Goal: Task Accomplishment & Management: Manage account settings

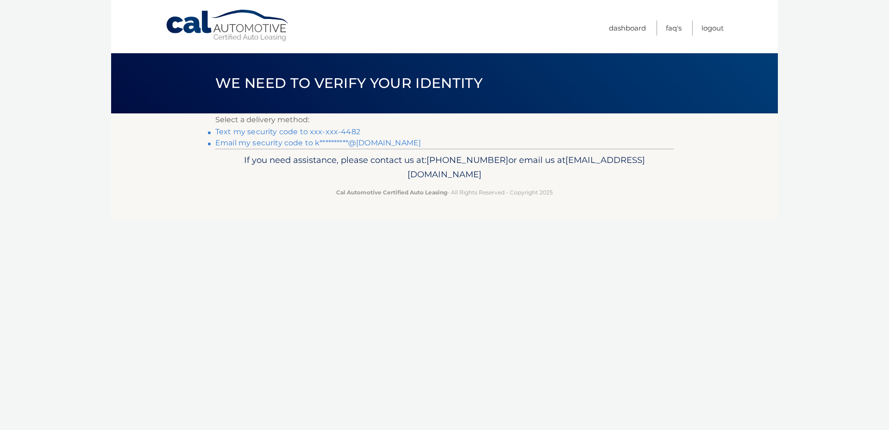
click at [336, 131] on link "Text my security code to xxx-xxx-4482" at bounding box center [287, 131] width 145 height 9
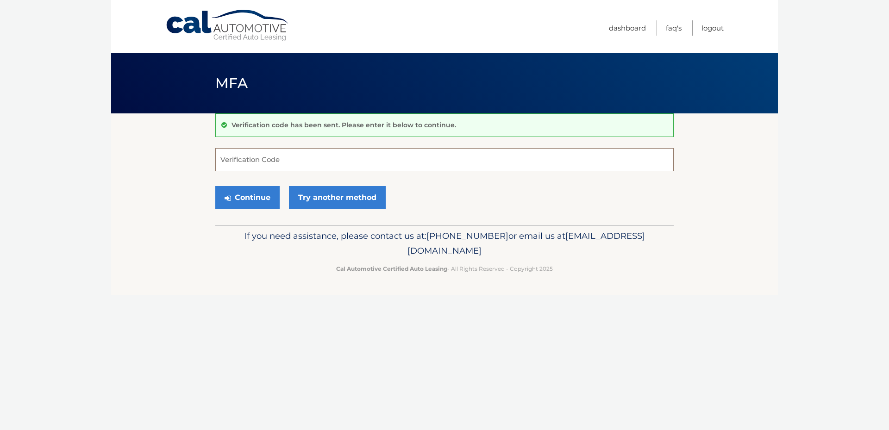
click at [330, 161] on input "Verification Code" at bounding box center [444, 159] width 459 height 23
type input "228988"
click at [256, 195] on button "Continue" at bounding box center [247, 197] width 64 height 23
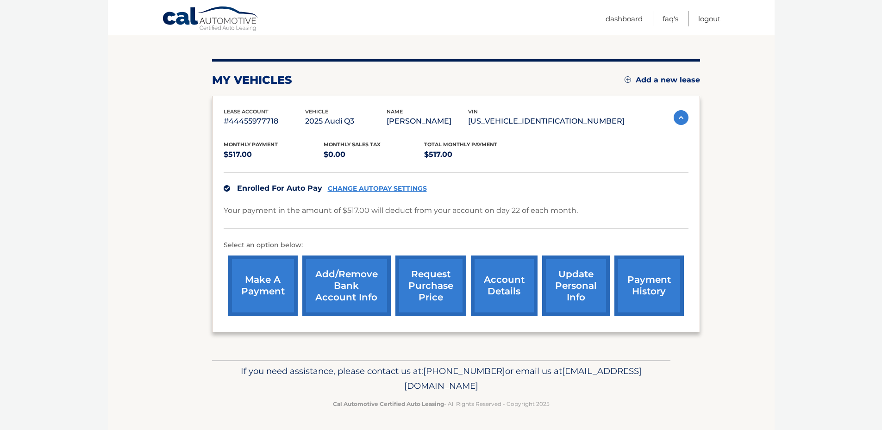
scroll to position [50, 0]
